Goal: Use online tool/utility: Utilize a website feature to perform a specific function

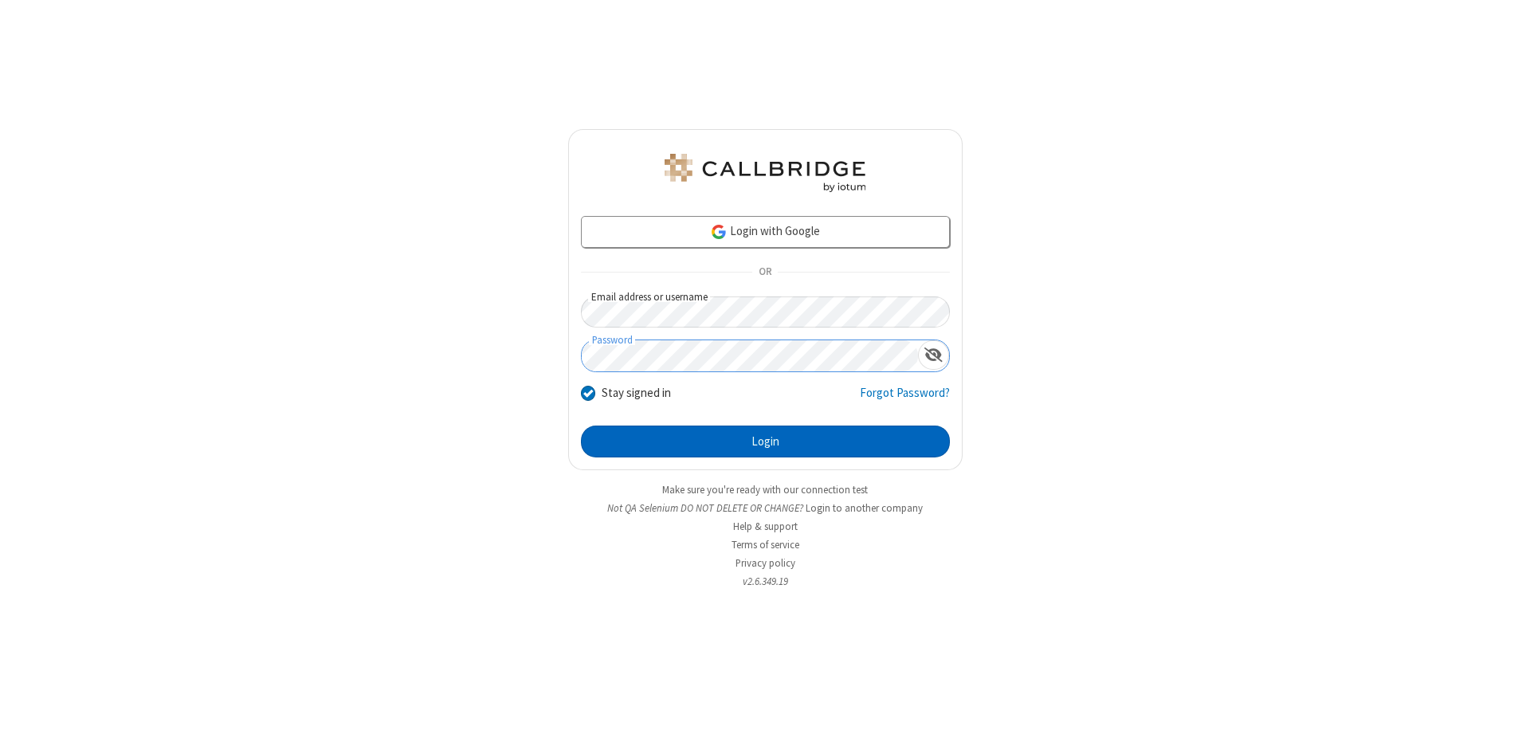
click at [765, 442] on button "Login" at bounding box center [765, 442] width 369 height 32
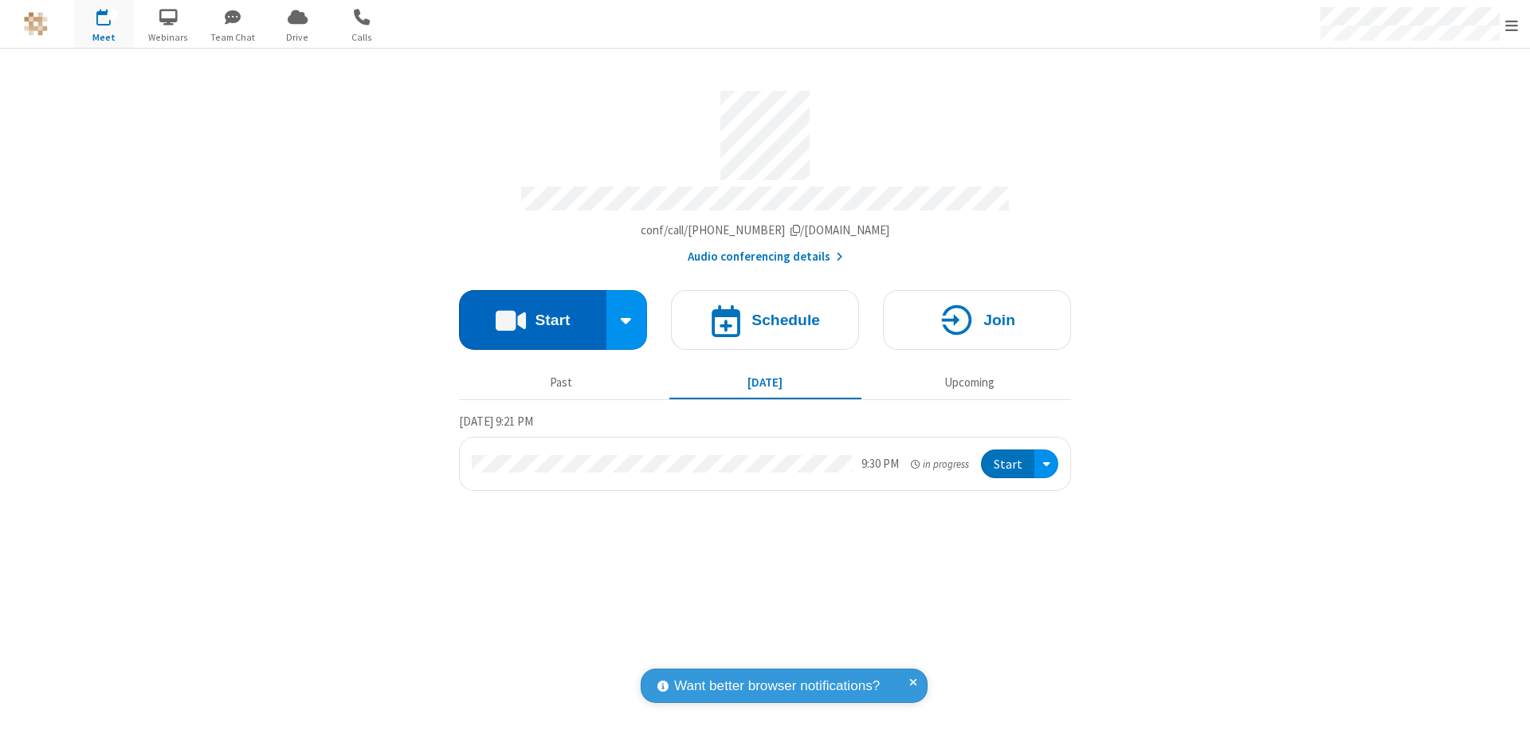
click at [532, 312] on button "Start" at bounding box center [532, 320] width 147 height 60
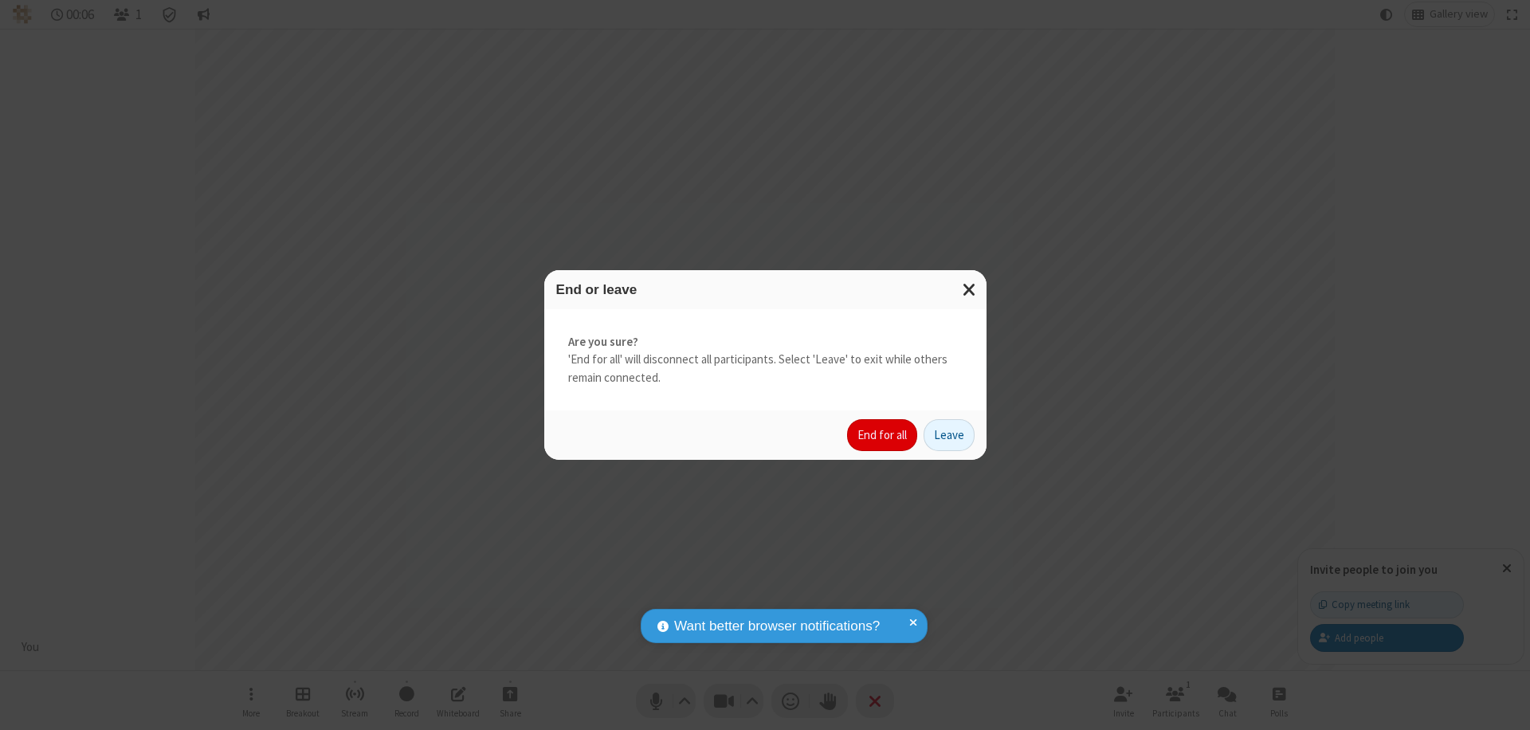
click at [883, 435] on button "End for all" at bounding box center [882, 435] width 70 height 32
